Goal: Information Seeking & Learning: Find specific fact

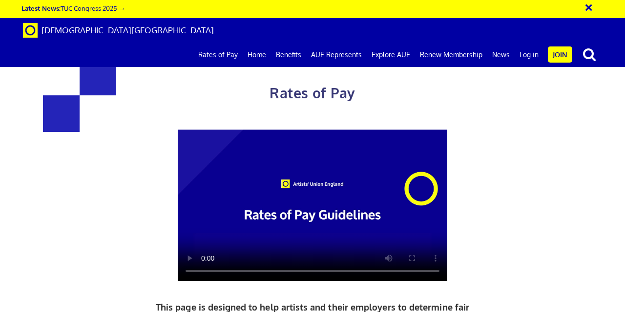
scroll to position [359, 0]
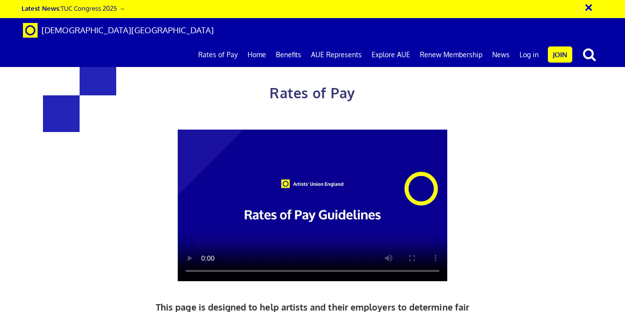
scroll to position [348, 0]
drag, startPoint x: 200, startPoint y: 149, endPoint x: 149, endPoint y: 147, distance: 51.4
drag, startPoint x: 193, startPoint y: 151, endPoint x: 254, endPoint y: 266, distance: 129.8
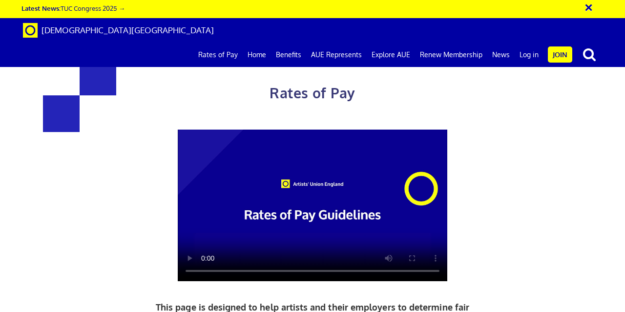
copy h3 "216.63"
